Goal: Complete application form: Complete application form

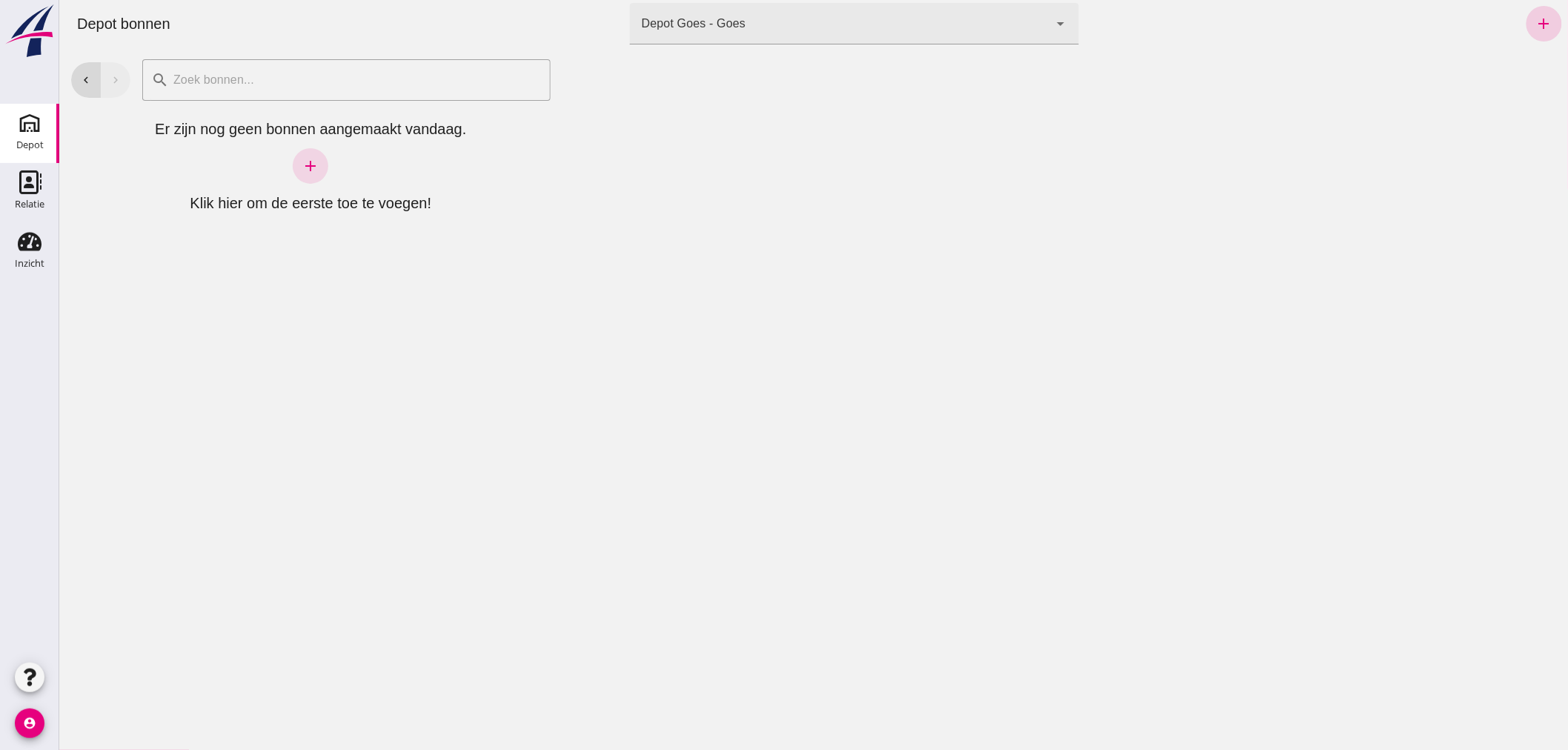
click at [1534, 23] on icon "add" at bounding box center [1543, 23] width 18 height 18
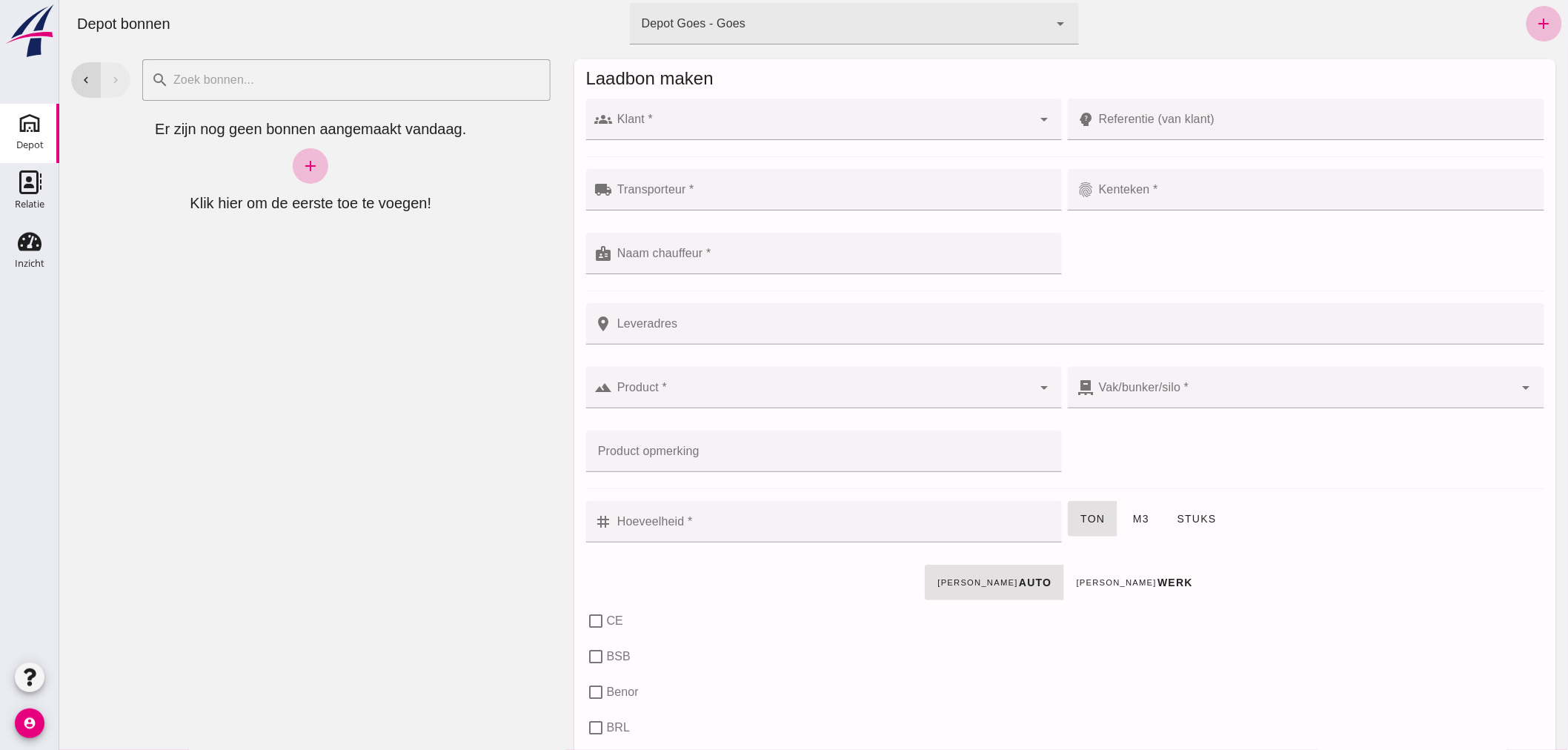
click at [766, 115] on div at bounding box center [822, 119] width 420 height 41
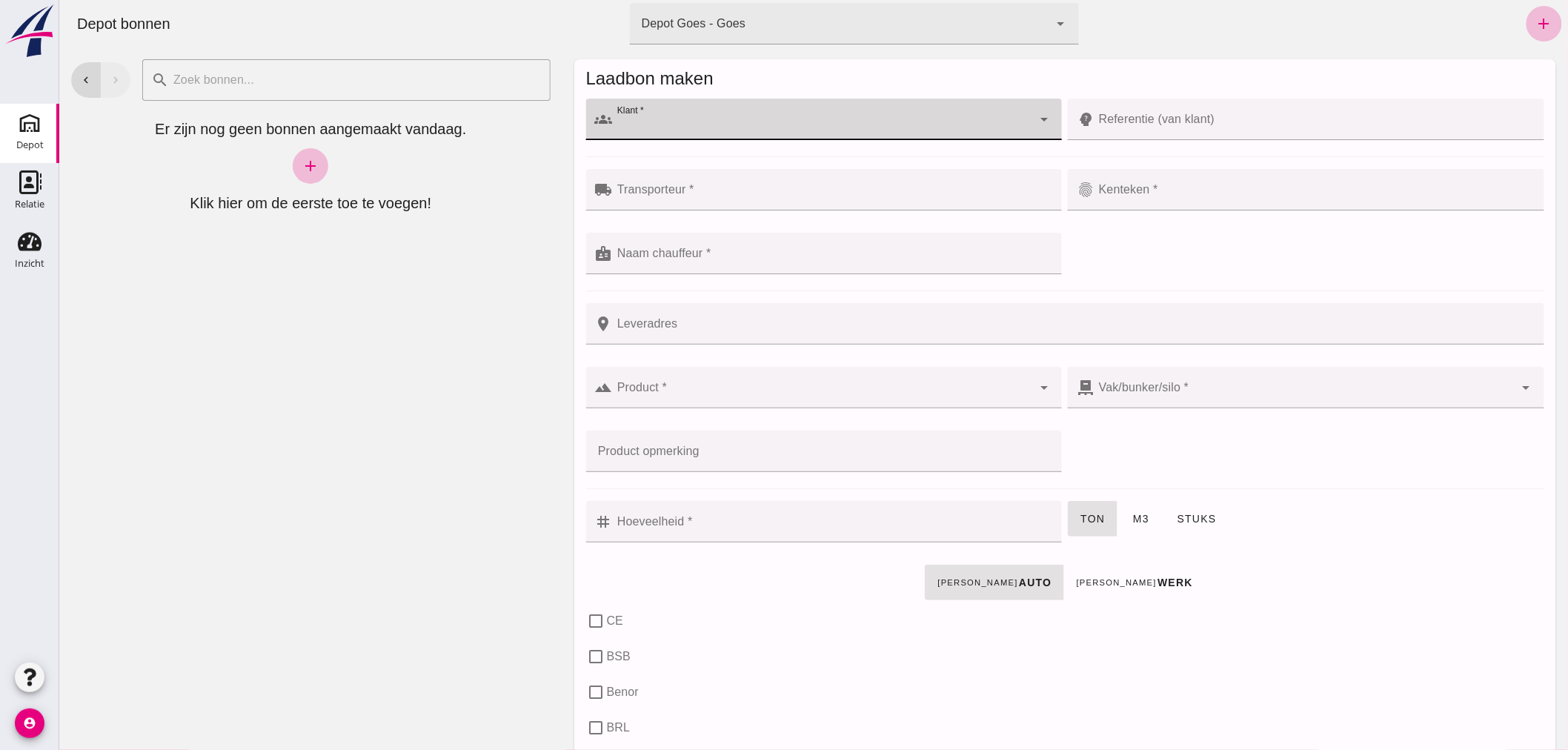
click at [773, 108] on div at bounding box center [822, 119] width 420 height 41
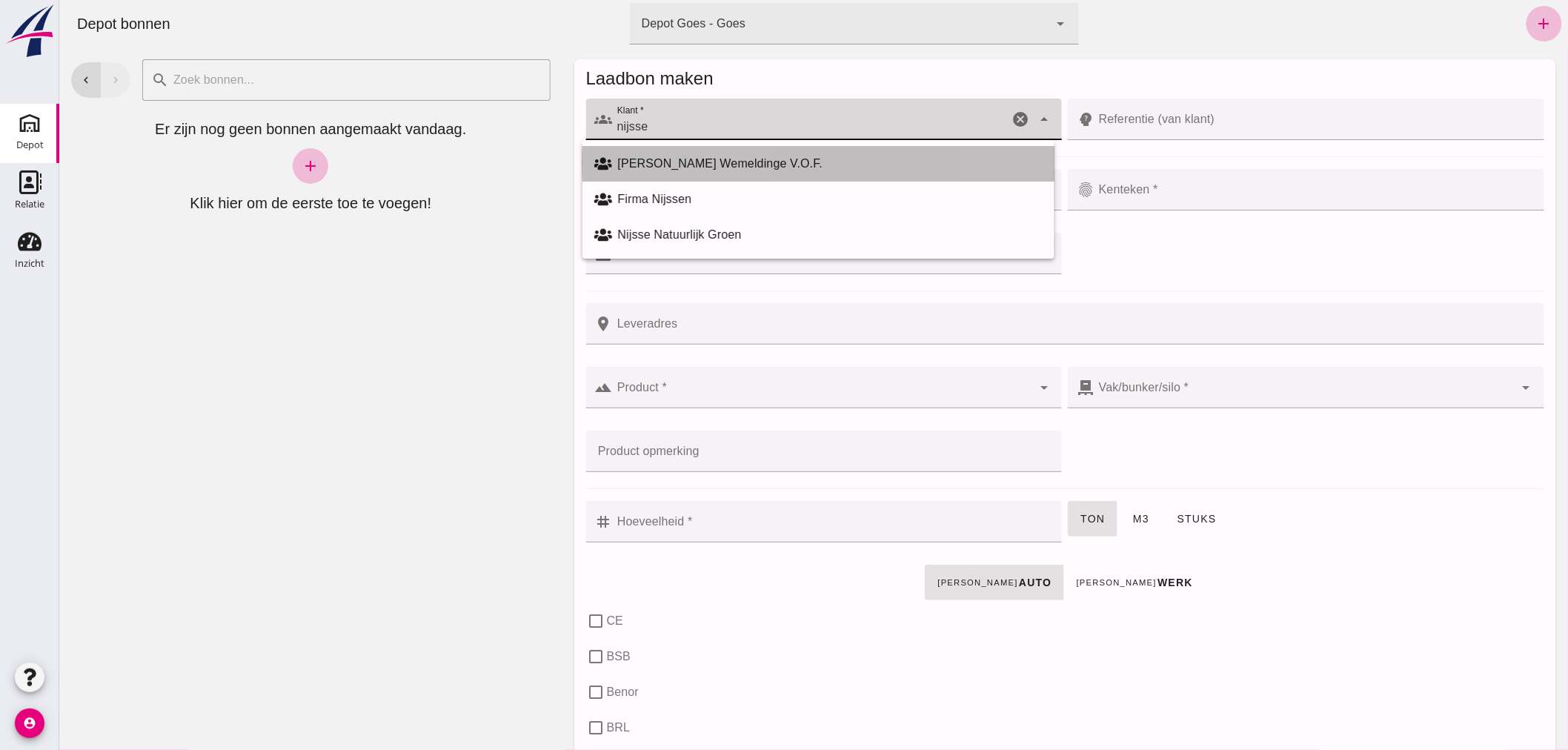
click at [660, 157] on div "[PERSON_NAME] Wemeldinge V.O.F." at bounding box center [830, 163] width 424 height 18
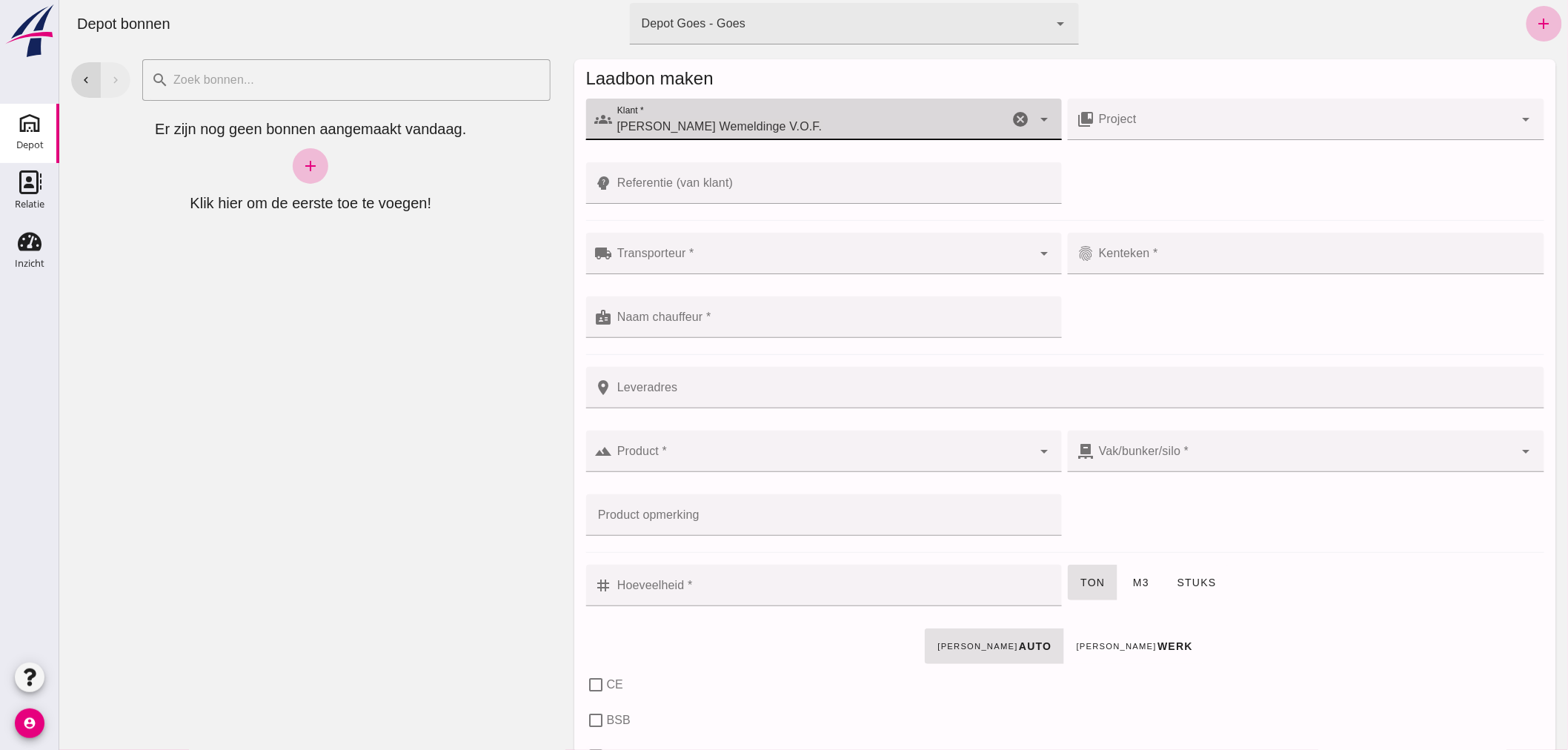
type input "[PERSON_NAME] Wemeldinge V.O.F."
click at [706, 256] on input "Transporteur *" at bounding box center [822, 260] width 420 height 18
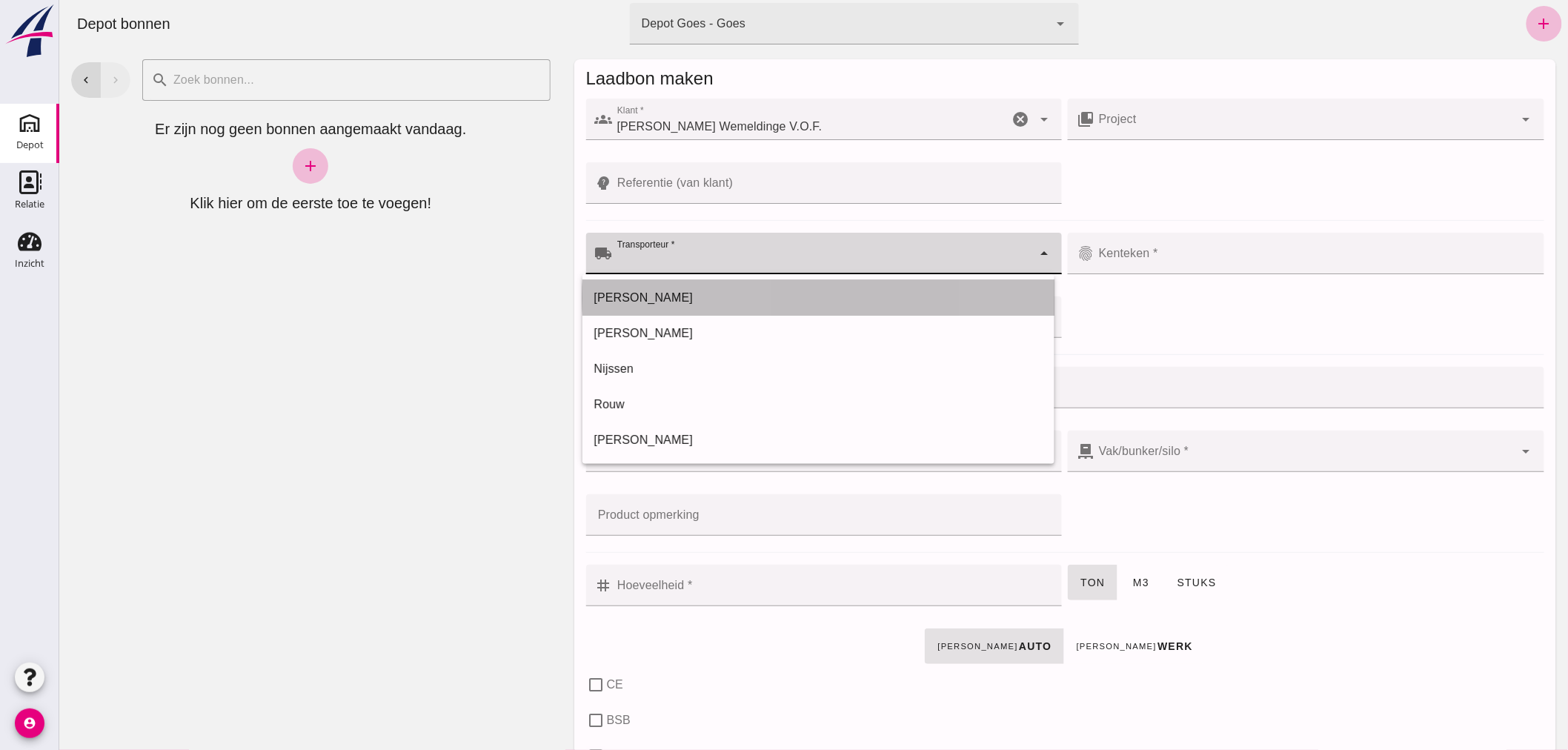
click at [649, 294] on div "[PERSON_NAME]" at bounding box center [817, 298] width 449 height 18
type input "[PERSON_NAME]"
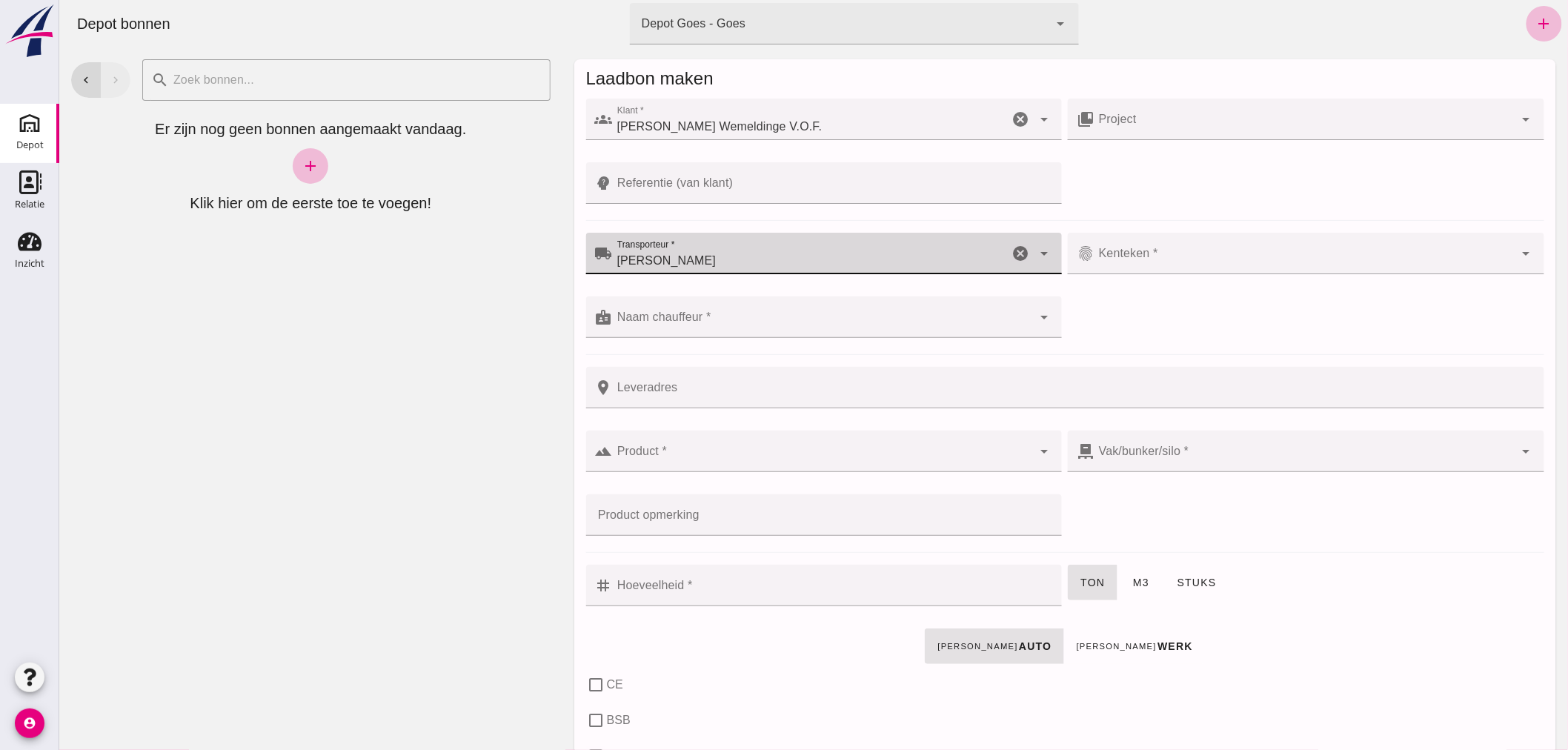
click at [1195, 262] on input "Kenteken *" at bounding box center [1303, 260] width 420 height 18
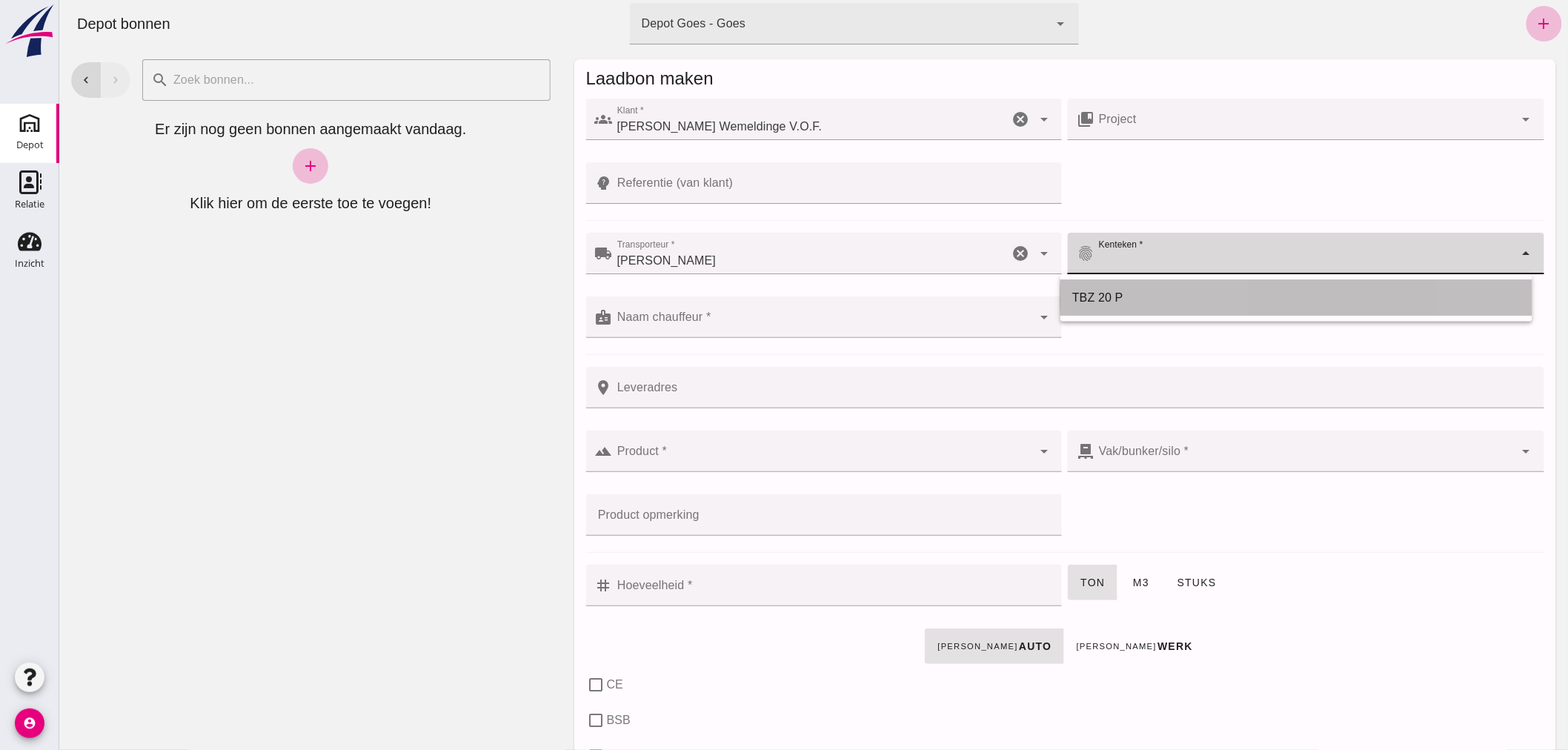
click at [1099, 295] on div "TBZ 20 P" at bounding box center [1296, 298] width 449 height 18
type input "TBZ 20 P"
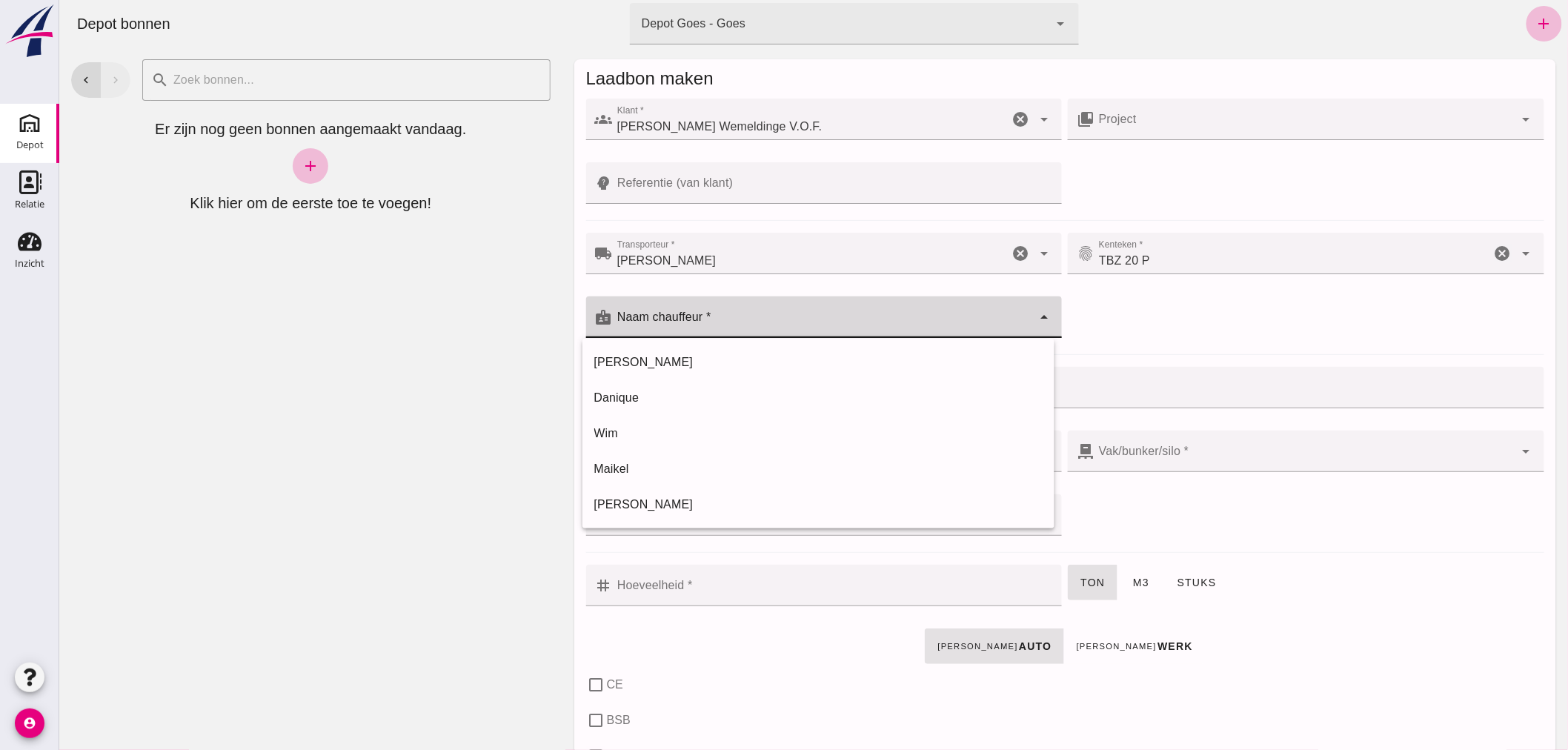
click at [759, 322] on input "Naam chauffeur *" at bounding box center [822, 324] width 420 height 18
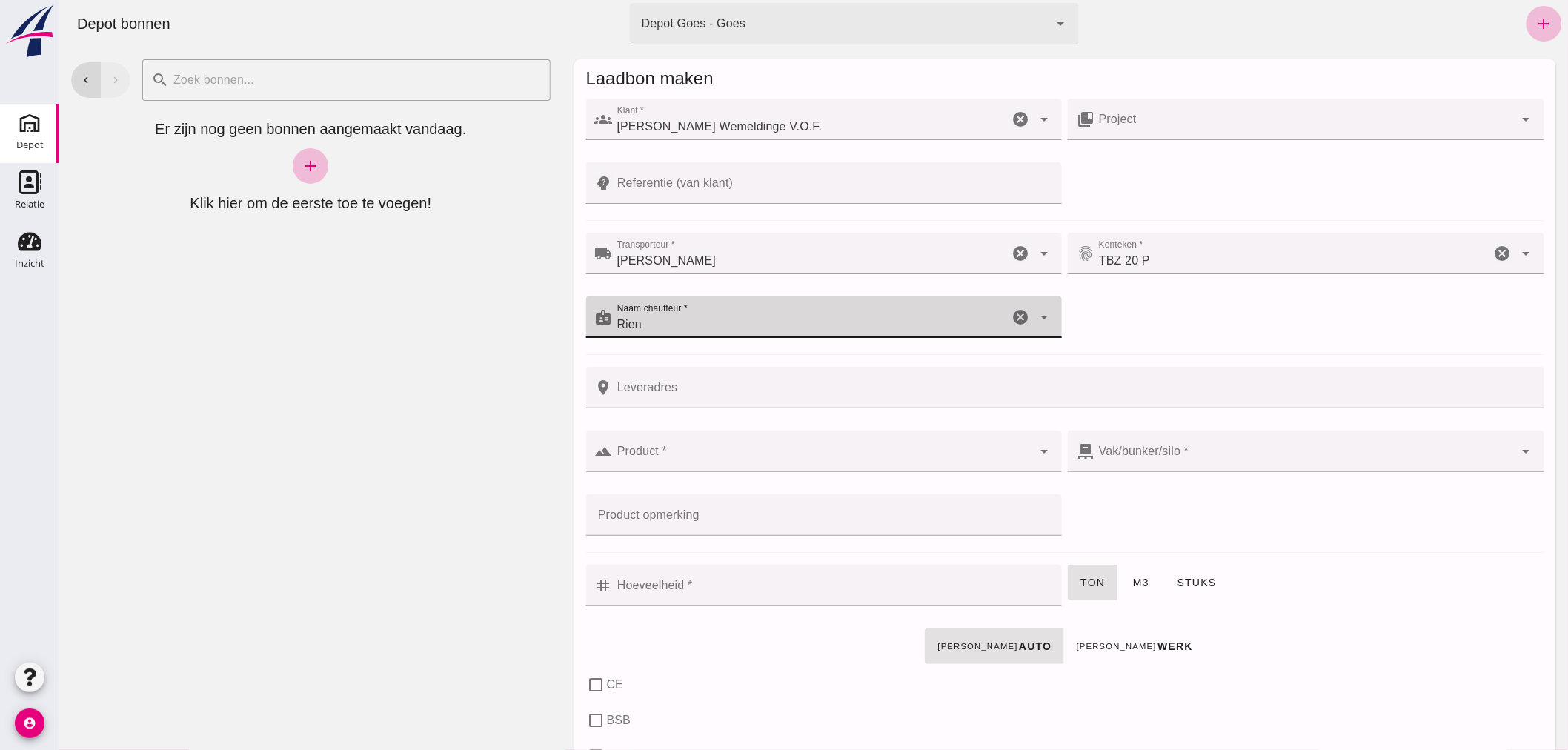
type input "Rien"
click at [675, 452] on input "Product *" at bounding box center [822, 458] width 420 height 18
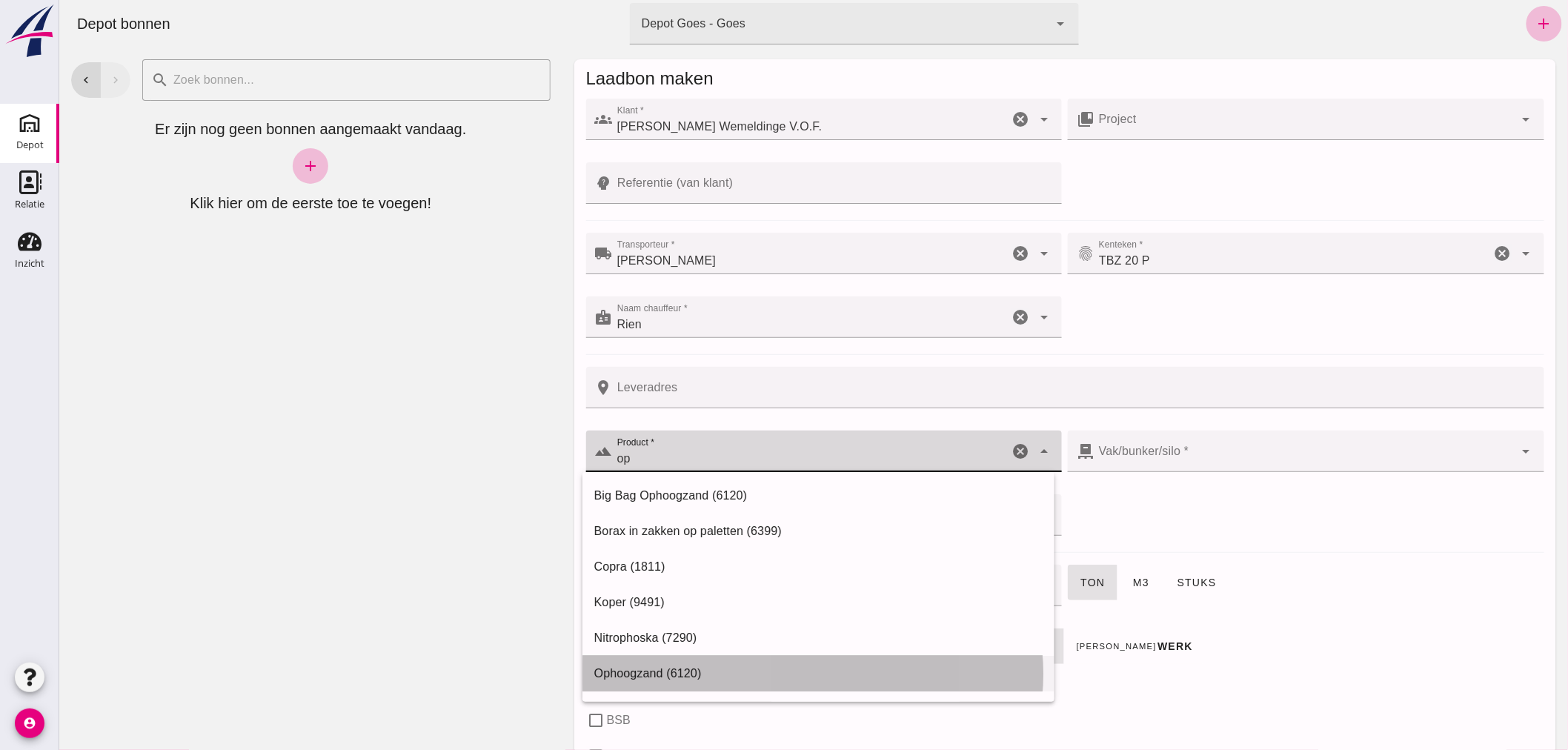
click at [661, 670] on div "Ophoogzand (6120)" at bounding box center [817, 673] width 449 height 18
type input "Ophoogzand (6120)"
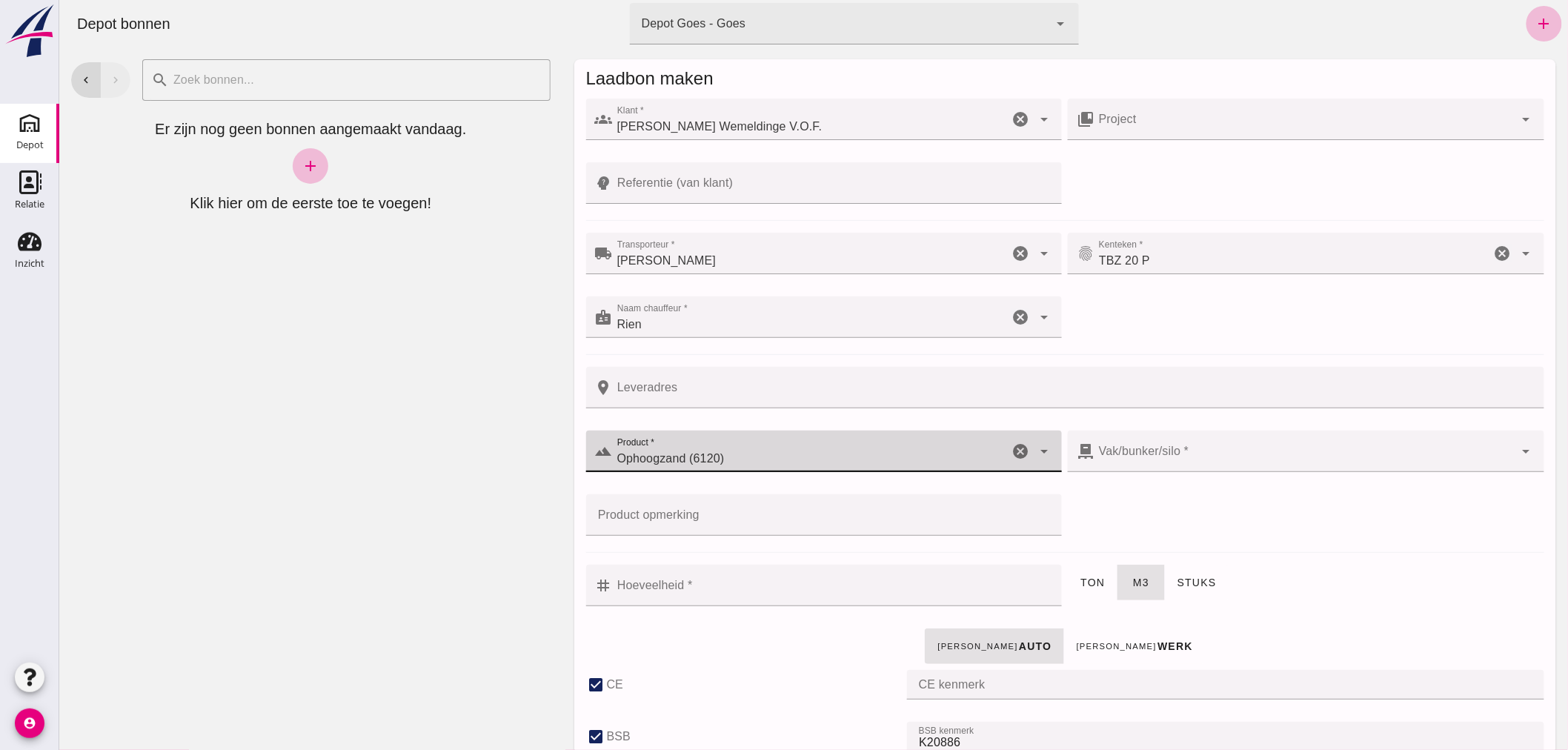
checkbox input "true"
type input "40"
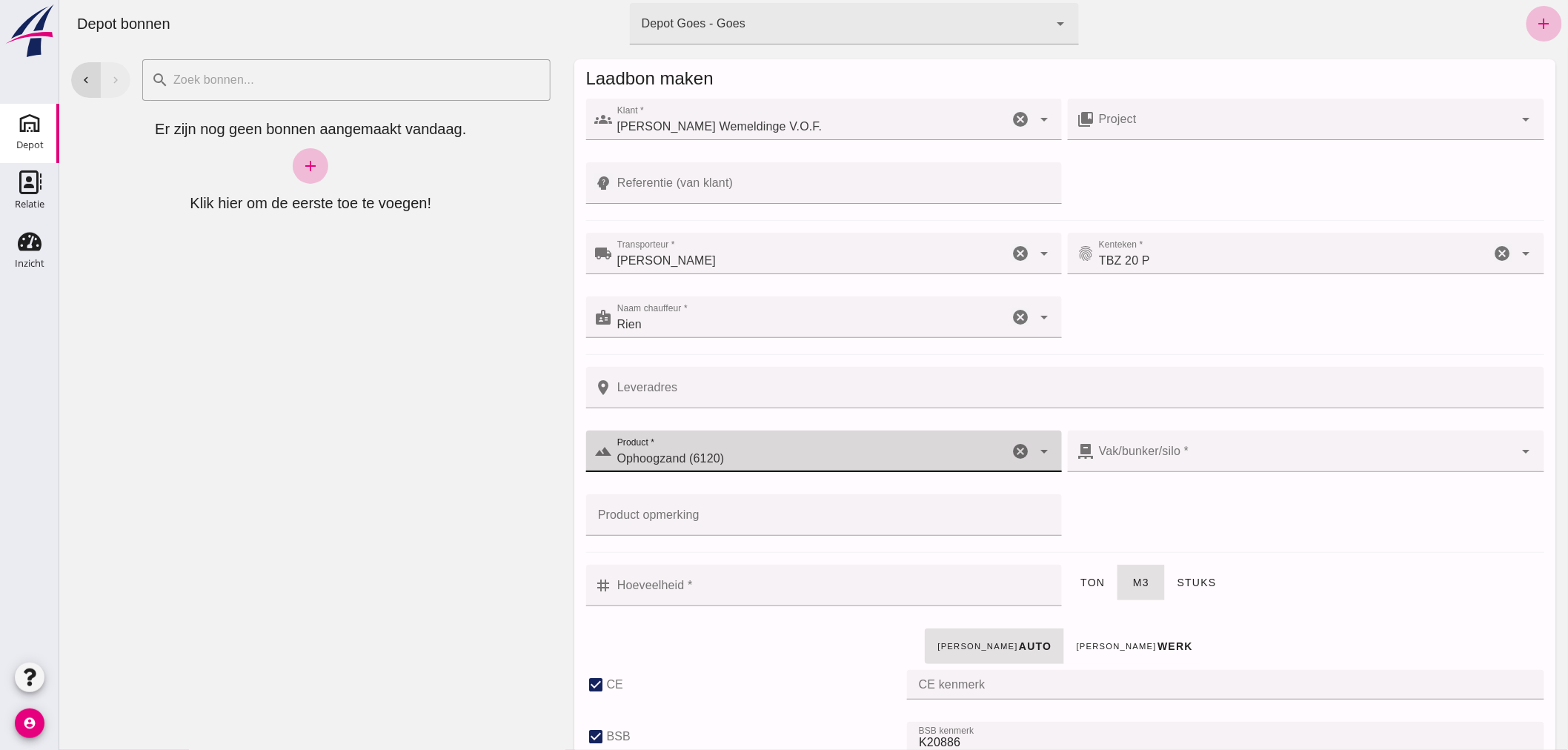
checkbox input "true"
type input "38"
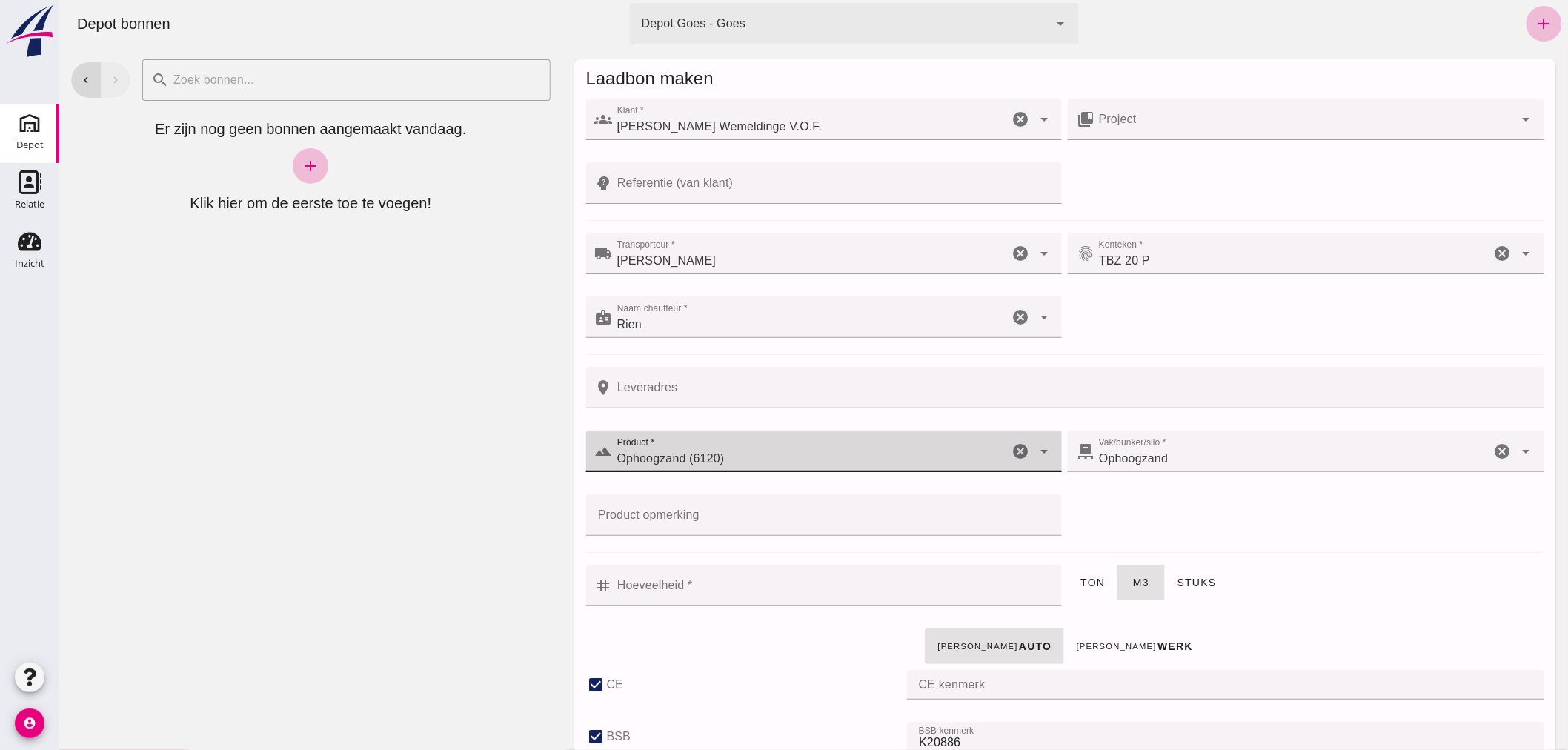
type input "Ophoogzand (6120)"
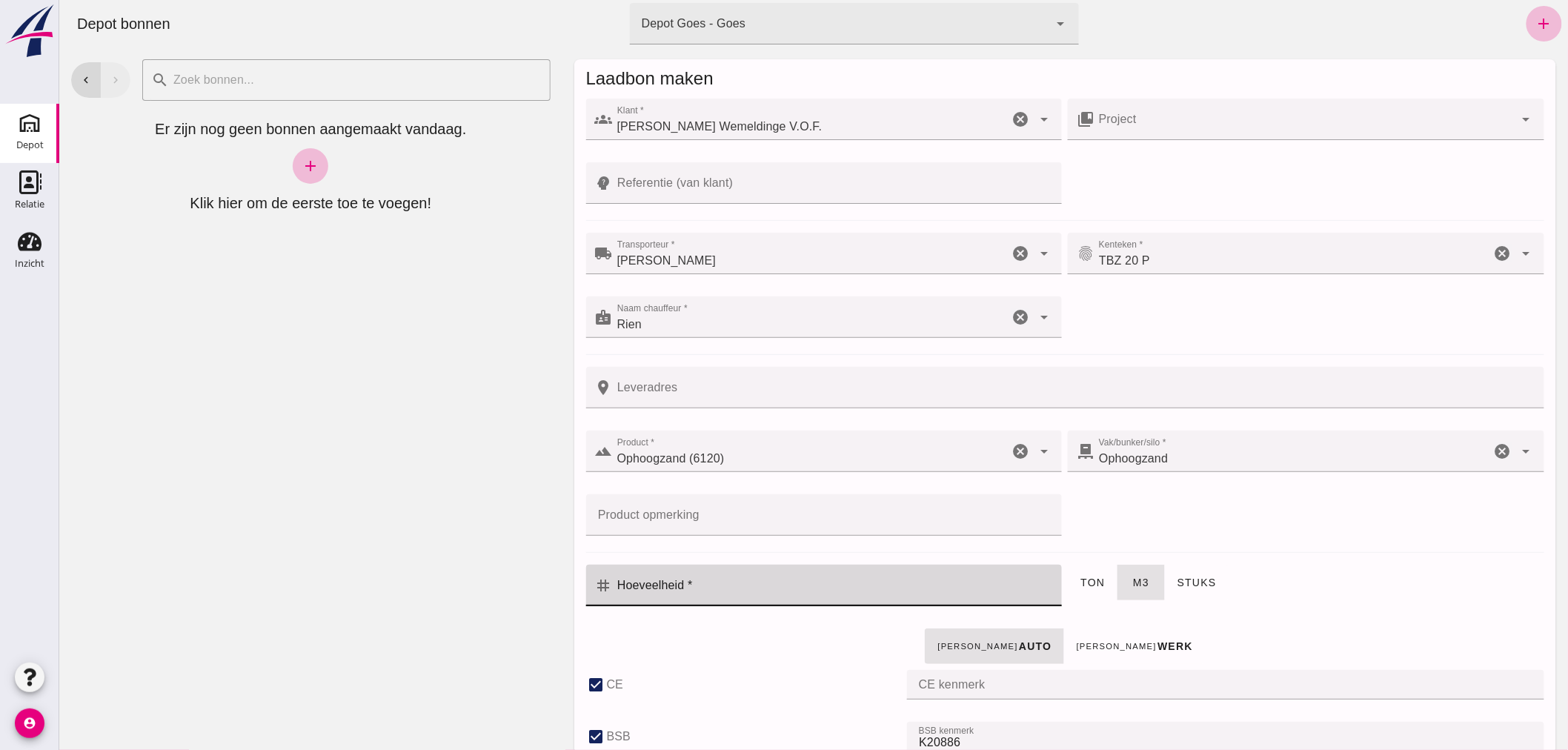
click at [726, 590] on input "Hoeveelheid *" at bounding box center [832, 586] width 441 height 41
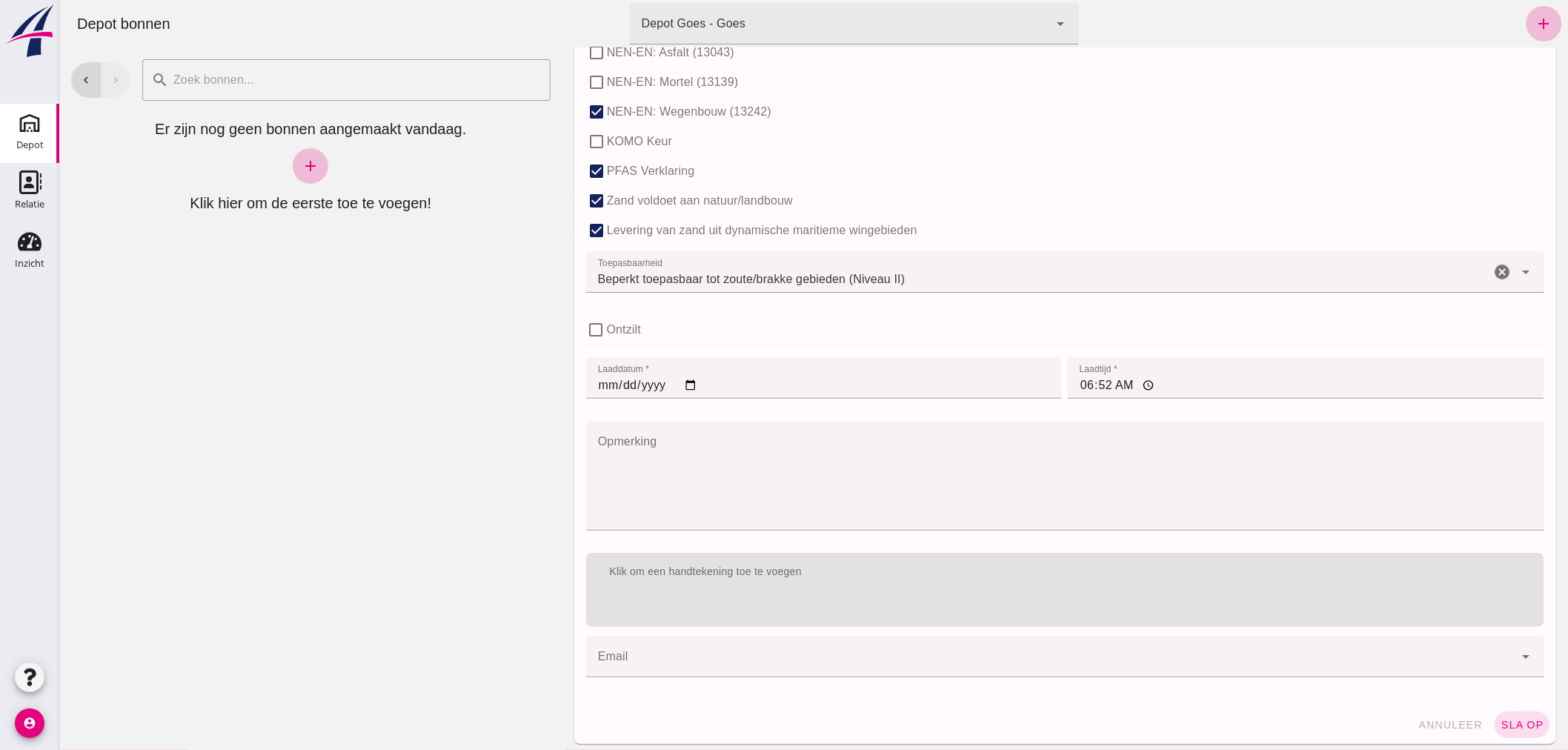
scroll to position [906, 0]
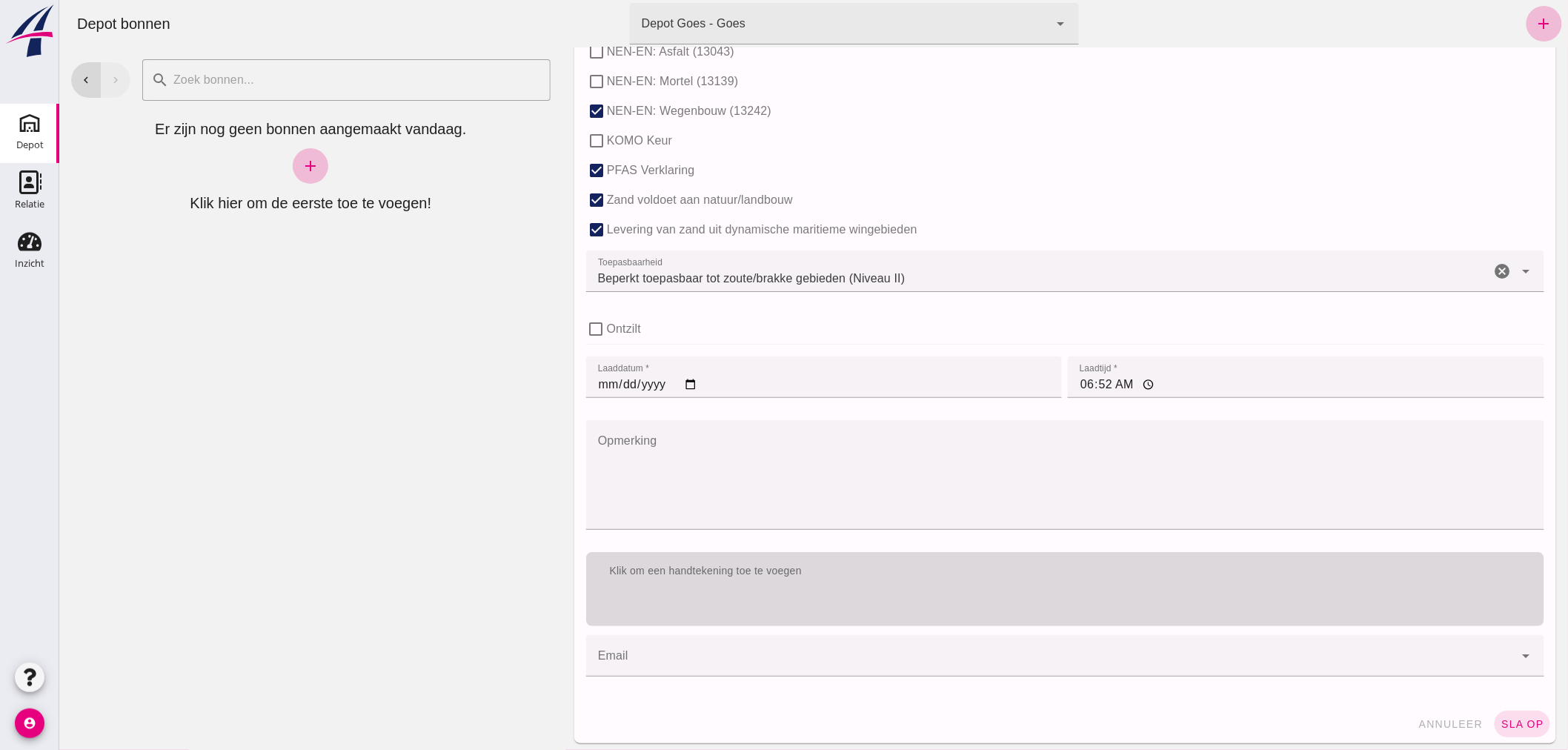
type input "8"
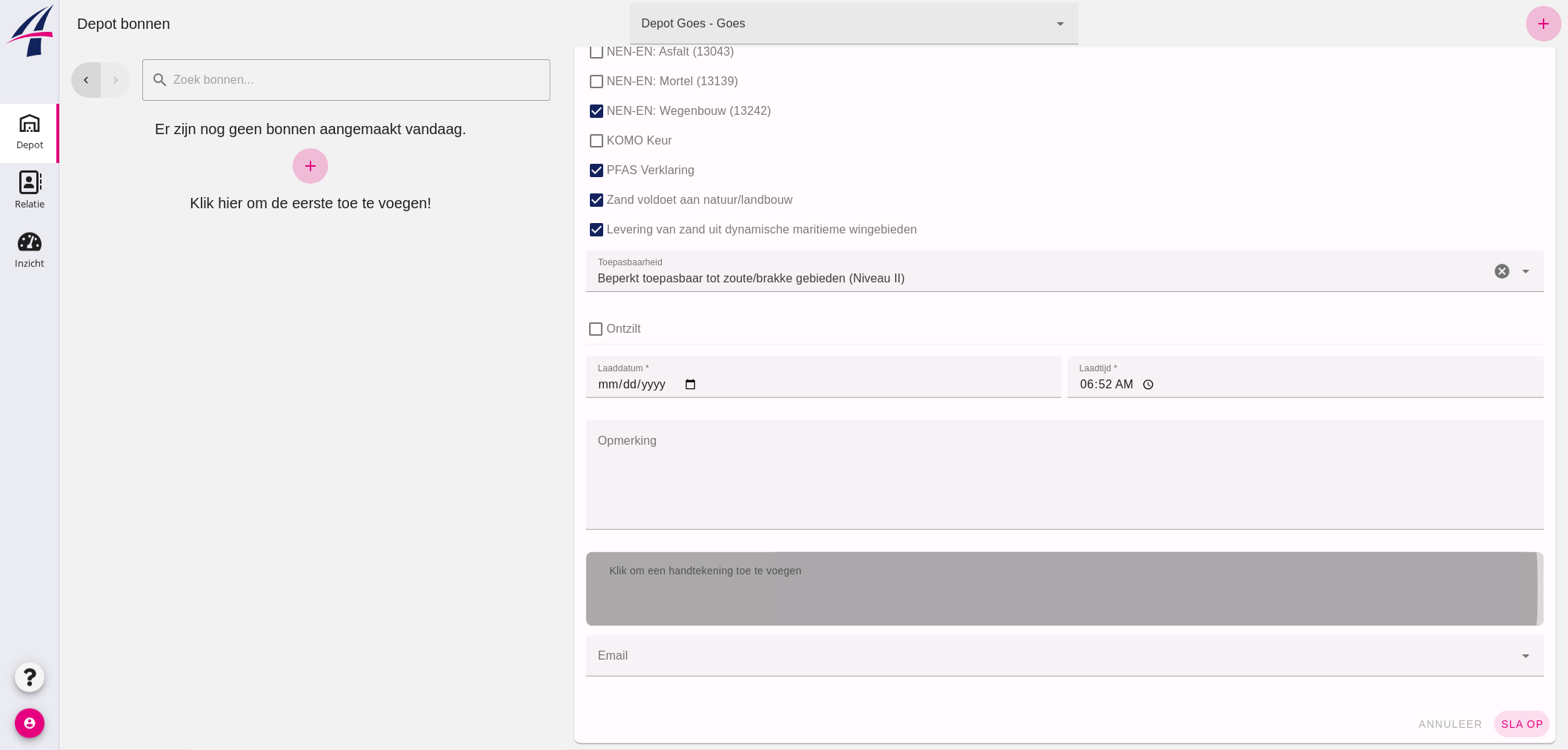
click at [837, 589] on div "Klik om een handtekening toe te voegen" at bounding box center [1064, 589] width 958 height 74
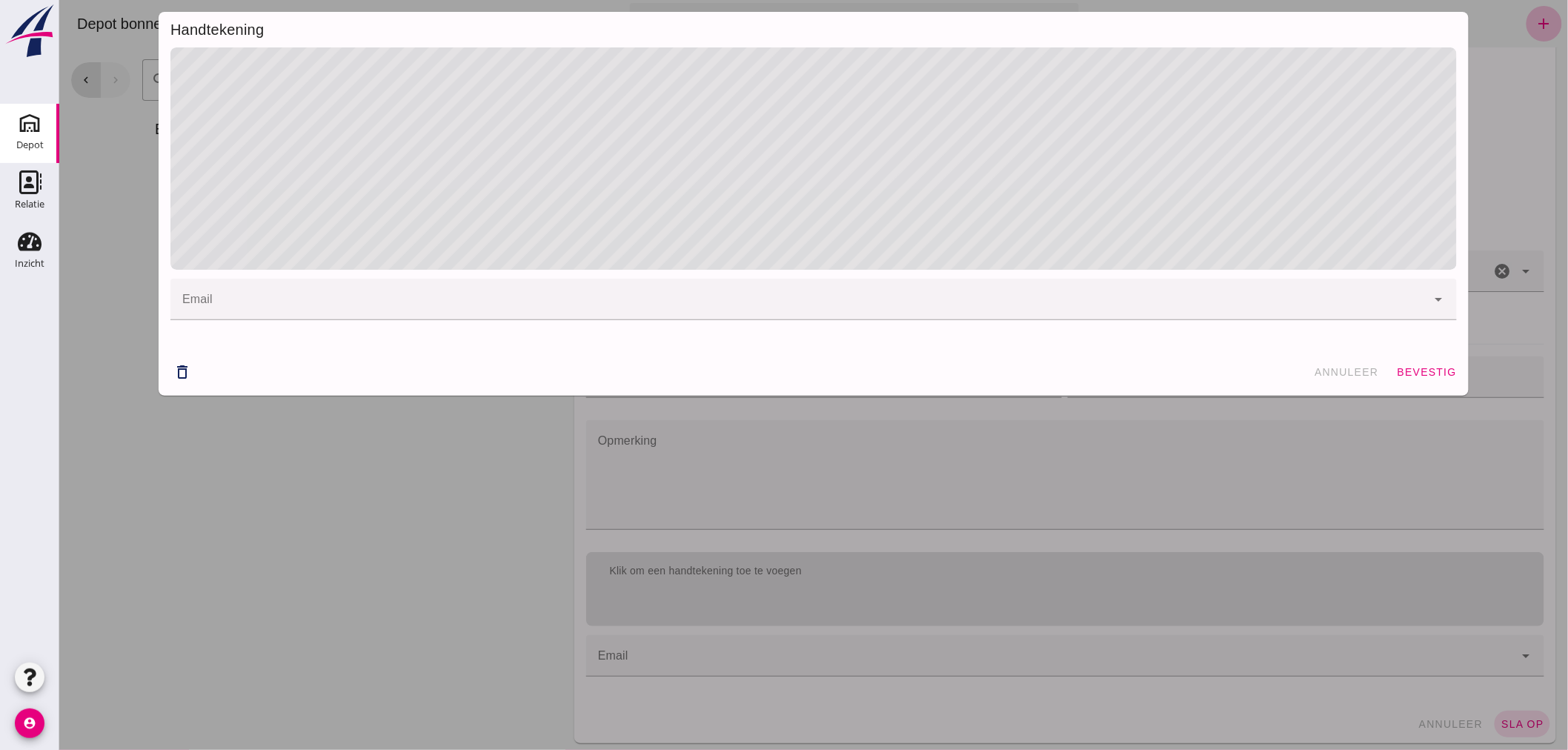
click at [1433, 374] on span "bevestig" at bounding box center [1426, 372] width 60 height 12
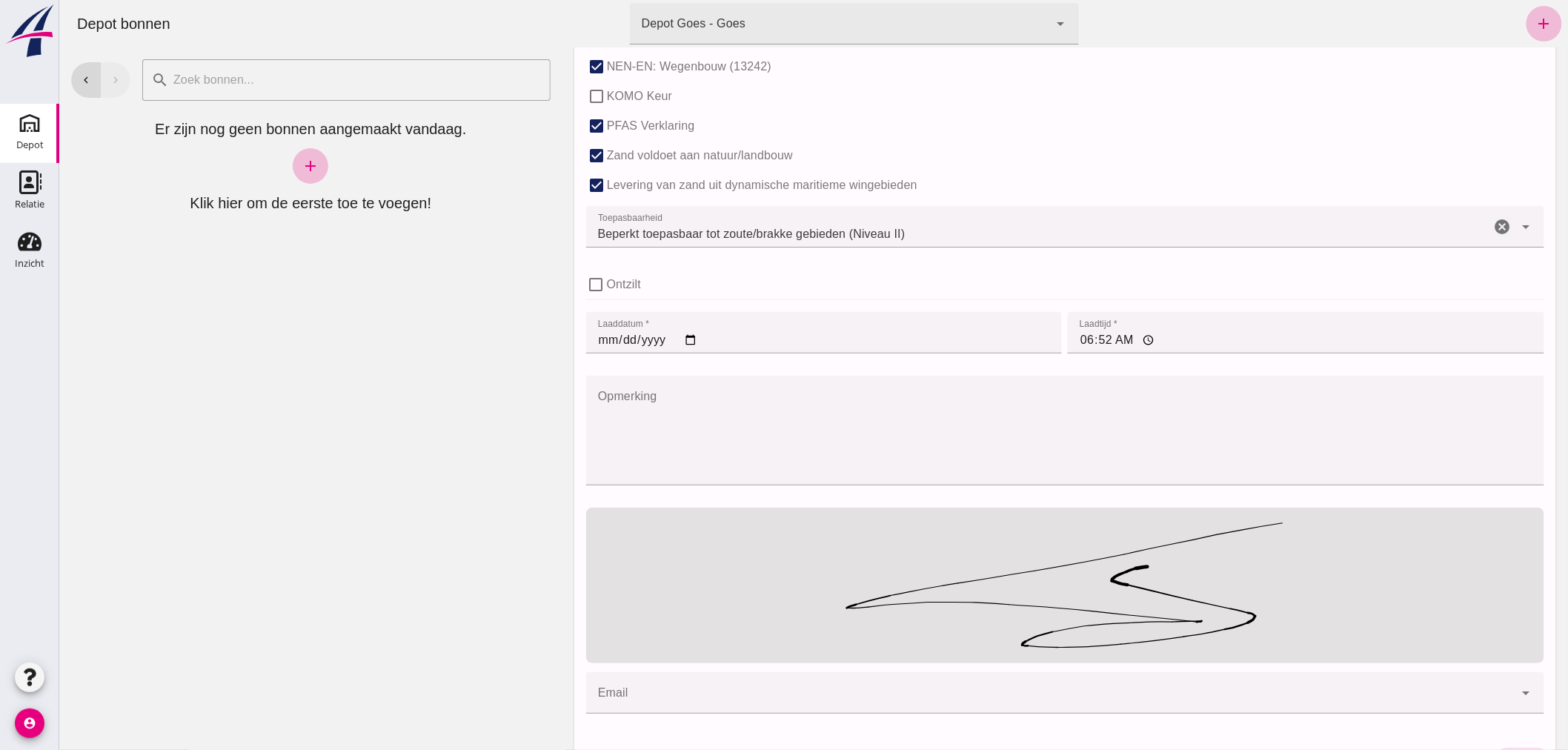
scroll to position [992, 0]
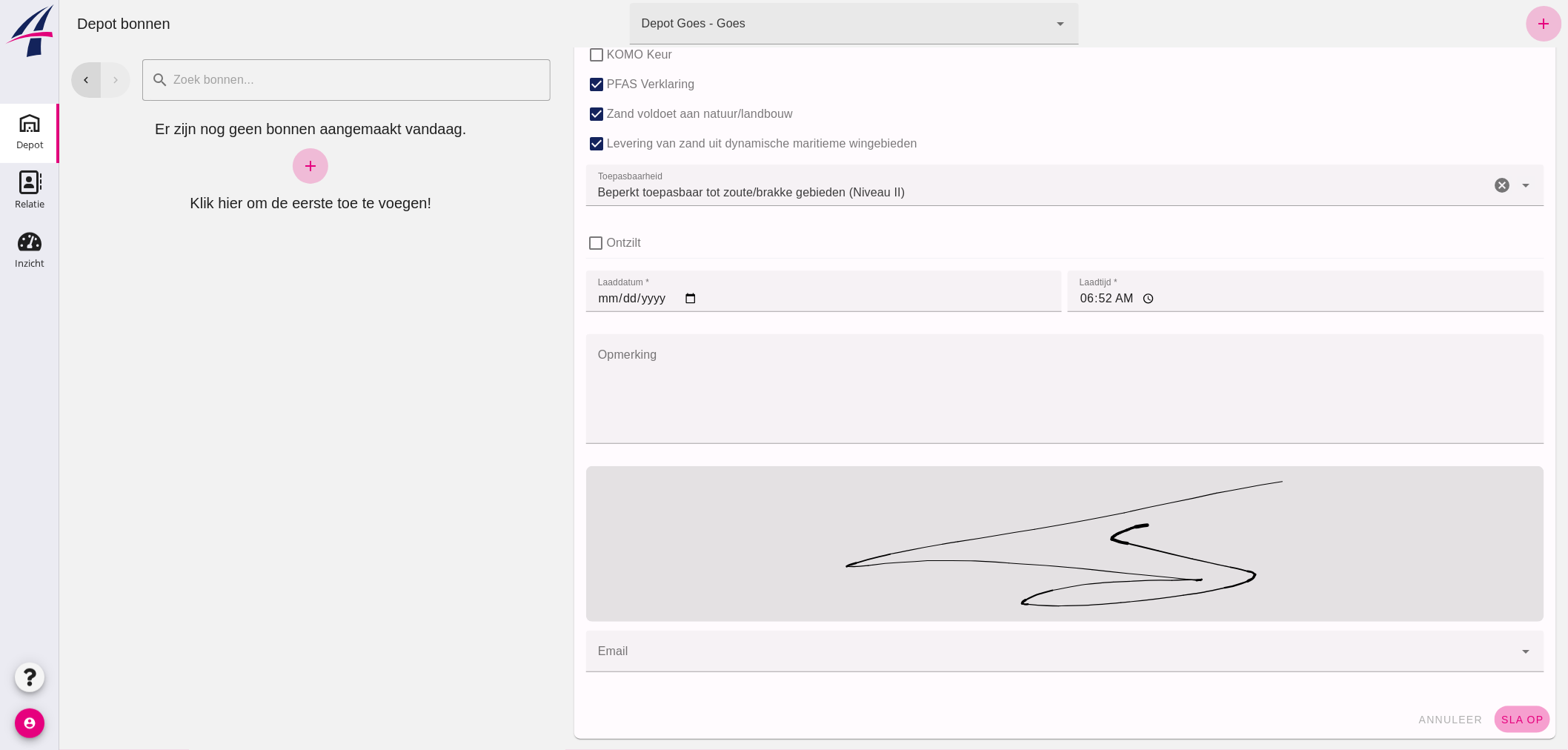
click at [1504, 716] on span "sla op" at bounding box center [1521, 719] width 44 height 12
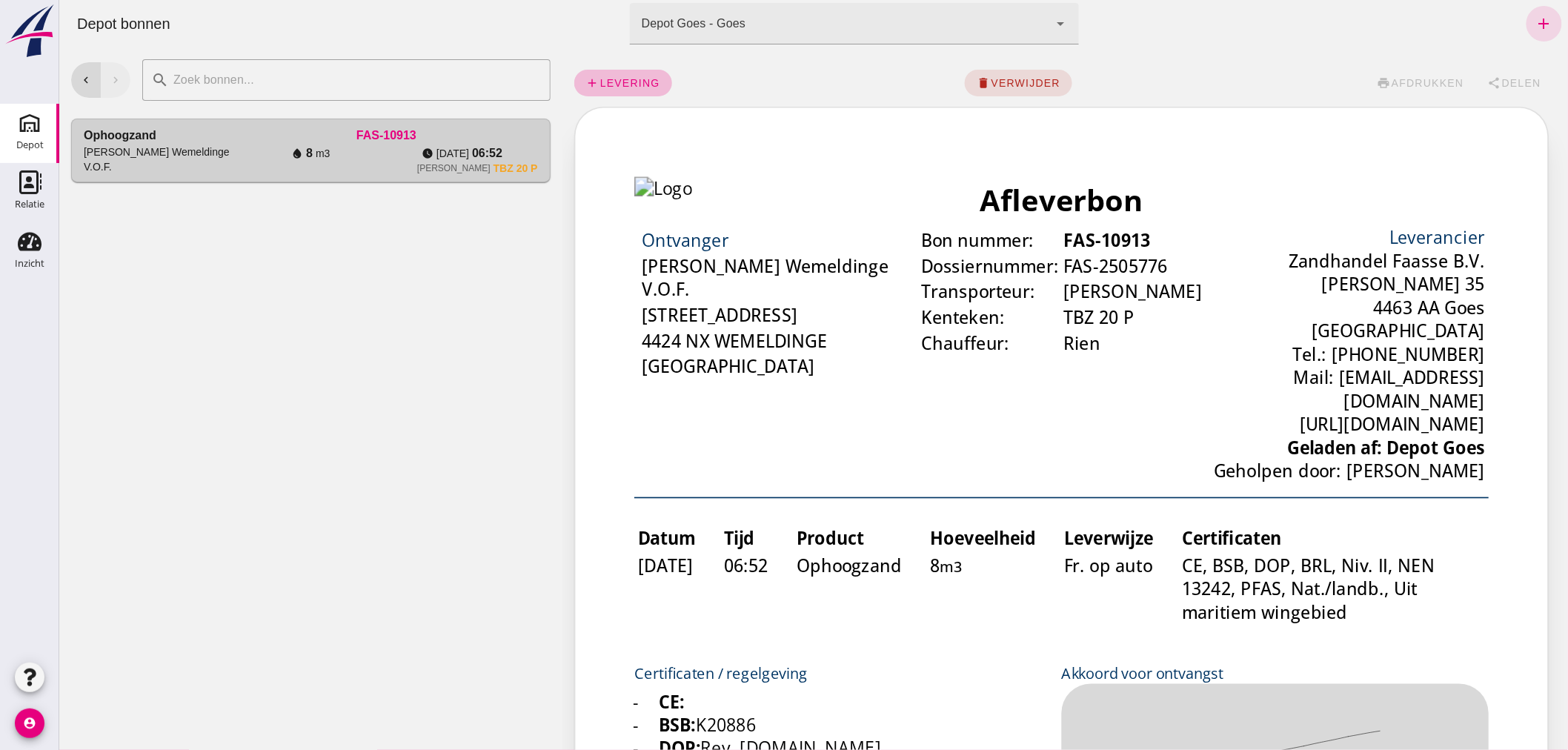
scroll to position [0, 0]
